Goal: Task Accomplishment & Management: Complete application form

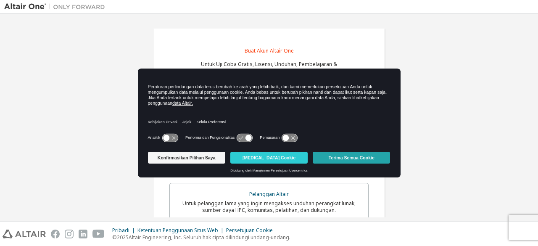
click at [345, 156] on font "Terima Semua Cookie" at bounding box center [352, 157] width 46 height 5
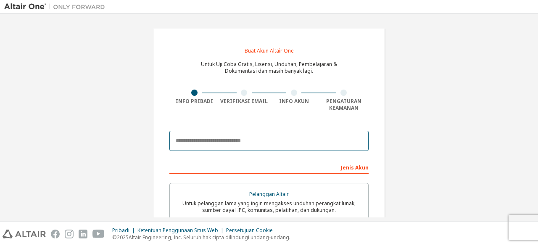
click at [239, 141] on input "email" at bounding box center [268, 141] width 199 height 20
type input "**********"
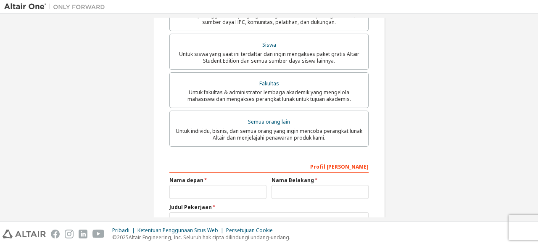
scroll to position [255, 0]
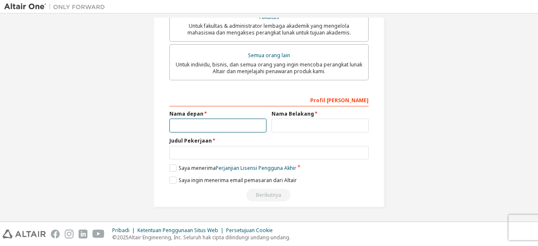
click at [233, 126] on input "text" at bounding box center [217, 125] width 97 height 14
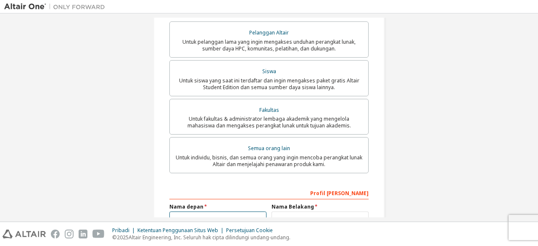
scroll to position [160, 0]
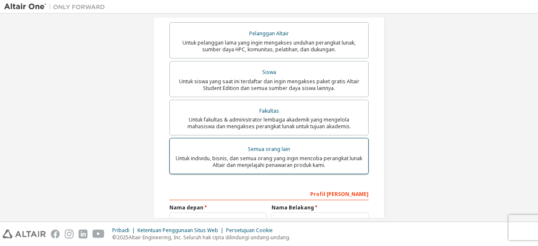
click at [271, 147] on font "Semua orang lain" at bounding box center [269, 148] width 42 height 7
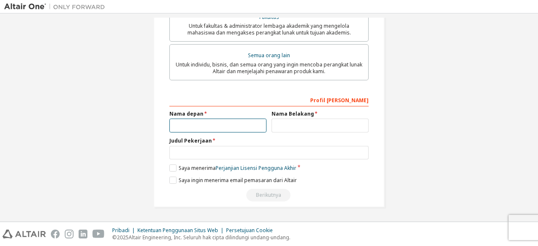
click at [239, 122] on input "text" at bounding box center [217, 125] width 97 height 14
type input "*****"
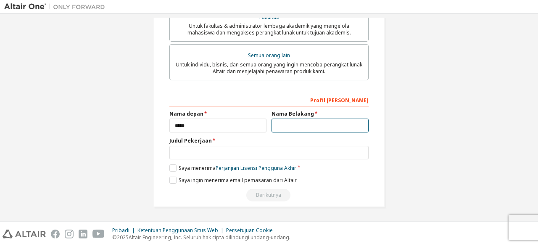
click at [292, 125] on input "text" at bounding box center [319, 125] width 97 height 14
type input "********"
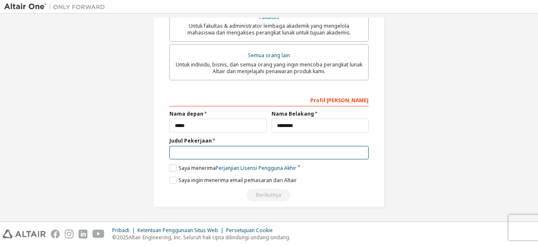
click at [273, 152] on input "text" at bounding box center [268, 153] width 199 height 14
type input "*******"
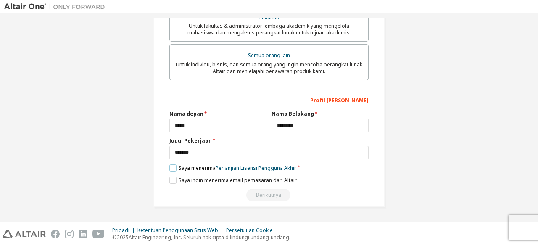
click at [171, 170] on label "Saya menerima Perjanjian Lisensi Pengguna Akhir" at bounding box center [232, 167] width 127 height 7
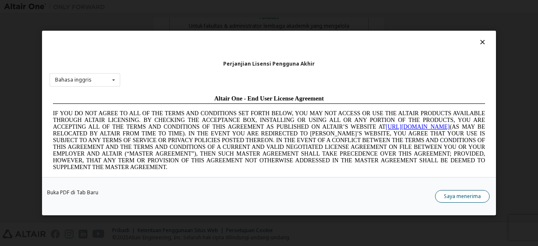
scroll to position [0, 0]
click at [446, 194] on font "Saya menerima" at bounding box center [462, 195] width 37 height 7
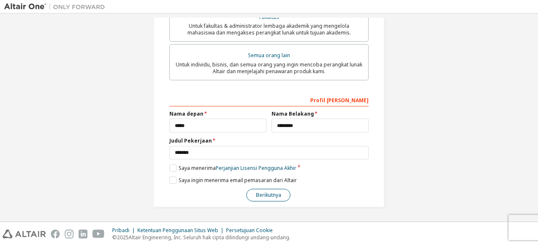
click at [273, 192] on font "Berikutnya" at bounding box center [268, 194] width 25 height 7
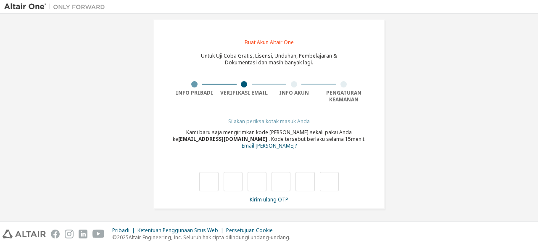
type input "*"
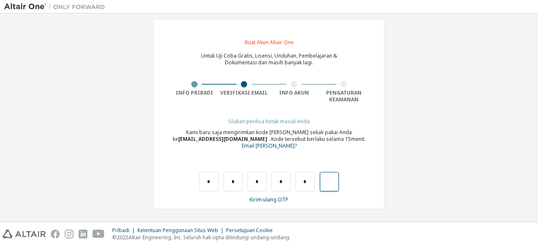
type input "*"
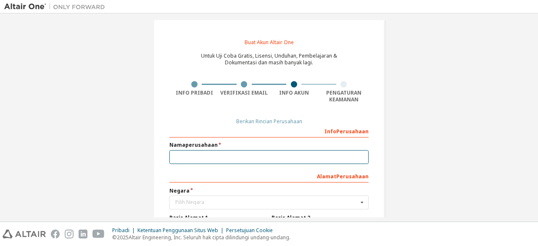
click at [250, 159] on input "text" at bounding box center [268, 157] width 199 height 14
type input "*"
type input "***"
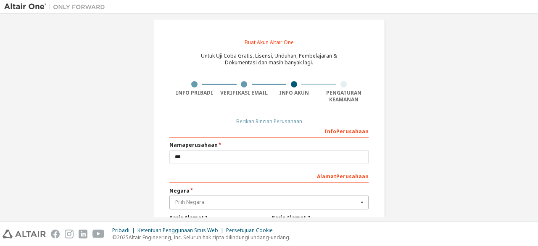
click at [231, 204] on input "text" at bounding box center [269, 202] width 198 height 13
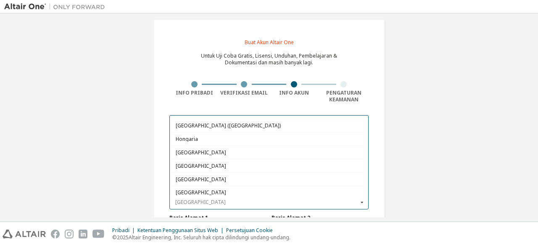
scroll to position [1293, 0]
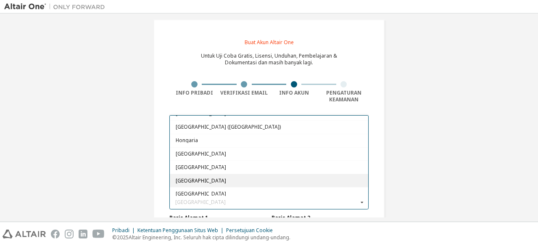
click at [201, 174] on div "[GEOGRAPHIC_DATA]" at bounding box center [269, 180] width 198 height 13
type input "***"
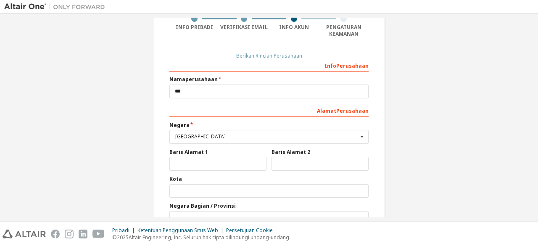
scroll to position [75, 0]
click at [218, 137] on input "text" at bounding box center [269, 135] width 198 height 13
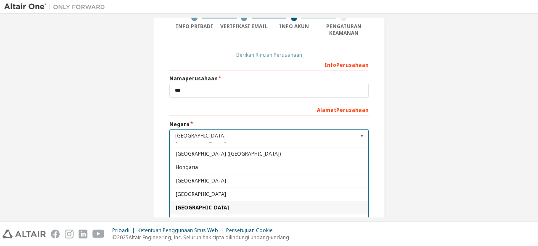
click at [219, 205] on span "[GEOGRAPHIC_DATA]" at bounding box center [269, 207] width 187 height 5
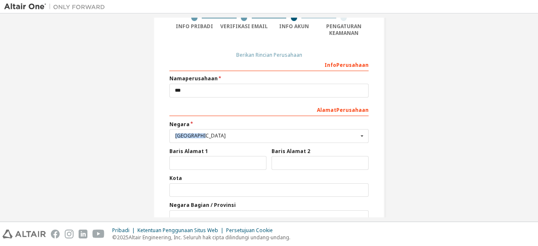
drag, startPoint x: 214, startPoint y: 135, endPoint x: 159, endPoint y: 131, distance: 54.8
click at [159, 131] on div "Buat Akun Altair One Untuk Uji Coba Gratis, Lisensi, Unduhan, Pembelajaran & Do…" at bounding box center [268, 116] width 231 height 327
click at [223, 143] on div "Info Perusahaan Nama perusahaan *** Alamat Perusahaan *** Negara [GEOGRAPHIC_DA…" at bounding box center [268, 154] width 199 height 193
click at [223, 131] on input "text" at bounding box center [269, 135] width 198 height 13
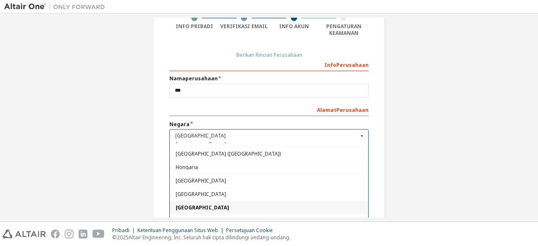
click at [239, 200] on div "[GEOGRAPHIC_DATA]" at bounding box center [269, 206] width 198 height 13
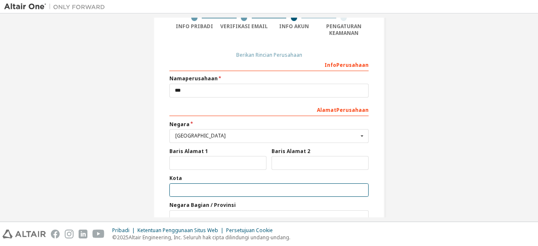
click at [239, 189] on input "text" at bounding box center [268, 190] width 199 height 14
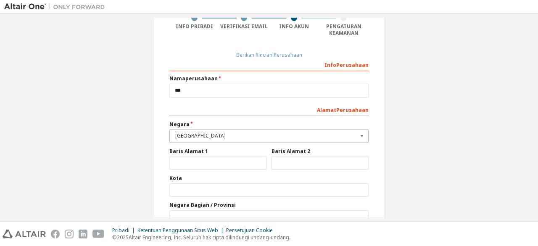
click at [363, 134] on icon at bounding box center [362, 135] width 11 height 13
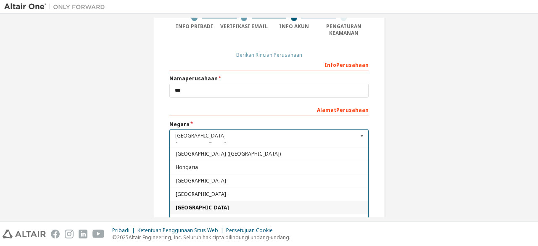
click at [178, 203] on font "[GEOGRAPHIC_DATA]" at bounding box center [202, 206] width 53 height 7
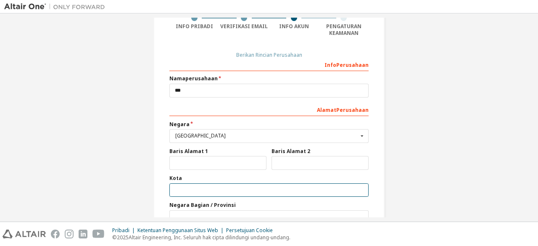
click at [178, 193] on input "text" at bounding box center [268, 190] width 199 height 14
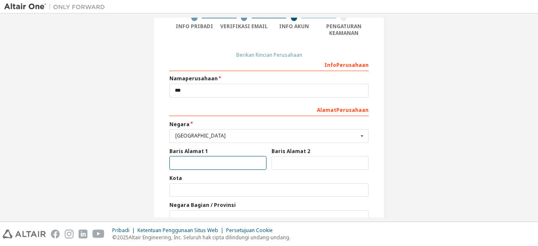
click at [197, 163] on input "text" at bounding box center [217, 163] width 97 height 14
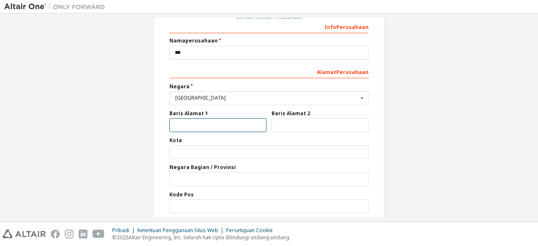
scroll to position [146, 0]
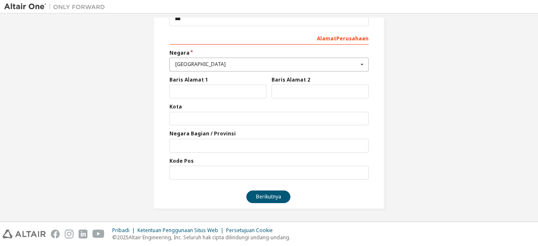
click at [364, 61] on icon at bounding box center [362, 64] width 11 height 13
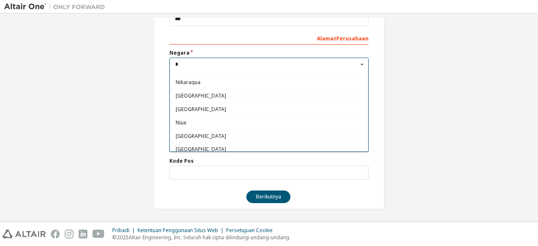
scroll to position [0, 0]
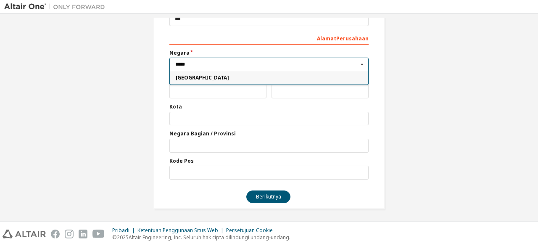
type input "*****"
click at [220, 75] on span "[GEOGRAPHIC_DATA]" at bounding box center [269, 77] width 187 height 5
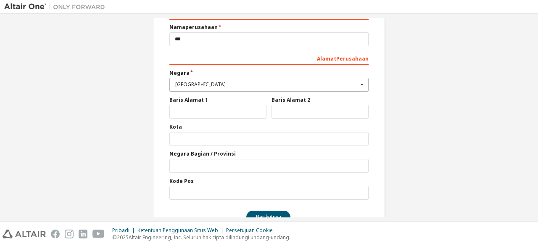
scroll to position [146, 0]
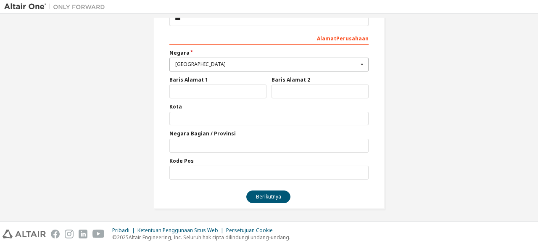
drag, startPoint x: 205, startPoint y: 67, endPoint x: 347, endPoint y: 66, distance: 142.0
click at [347, 66] on input "text" at bounding box center [269, 64] width 198 height 13
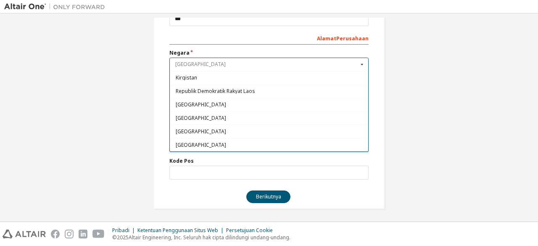
scroll to position [1485, 0]
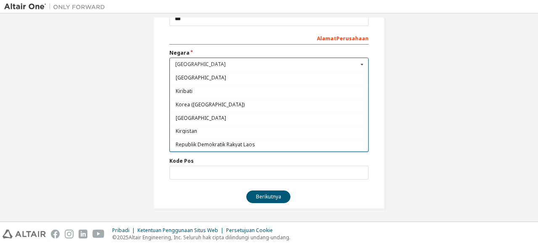
click at [305, 115] on span "[GEOGRAPHIC_DATA]" at bounding box center [269, 117] width 187 height 5
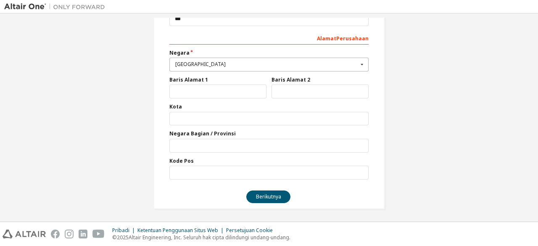
click at [357, 66] on icon at bounding box center [362, 64] width 11 height 13
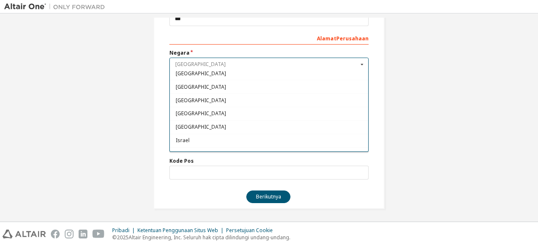
scroll to position [1328, 0]
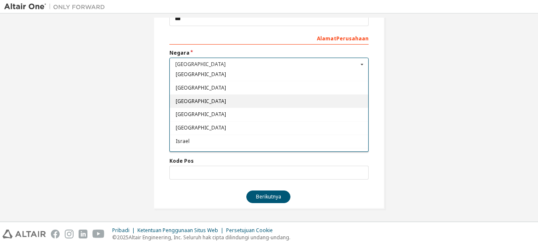
click at [278, 98] on span "[GEOGRAPHIC_DATA]" at bounding box center [269, 100] width 187 height 5
type input "***"
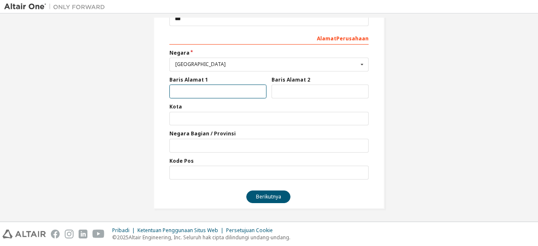
click at [219, 93] on input "text" at bounding box center [217, 91] width 97 height 14
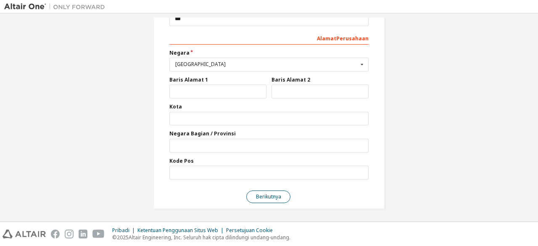
click at [272, 198] on font "Berikutnya" at bounding box center [268, 196] width 25 height 7
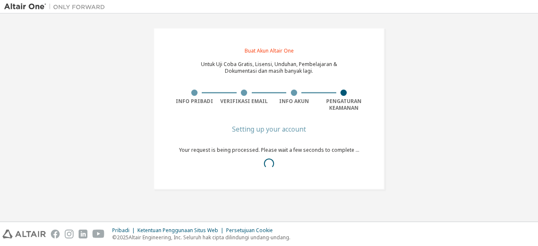
scroll to position [0, 0]
